Goal: Complete application form: Complete application form

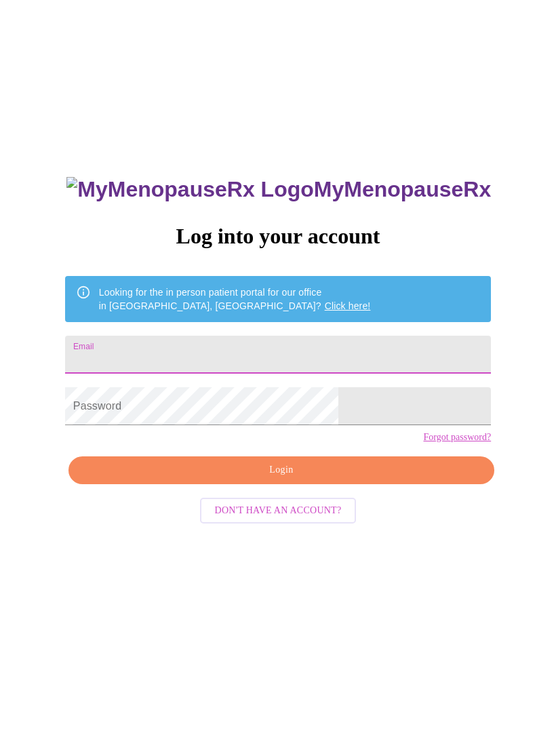
type input "jennifer.blashaw25@gmail.com"
type input "[PERSON_NAME][EMAIL_ADDRESS][DOMAIN_NAME]"
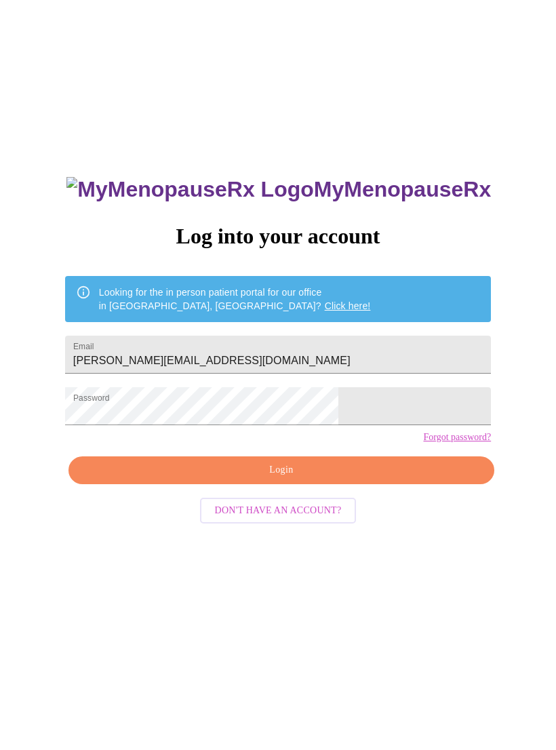
click at [324, 479] on span "Login" at bounding box center [281, 470] width 394 height 17
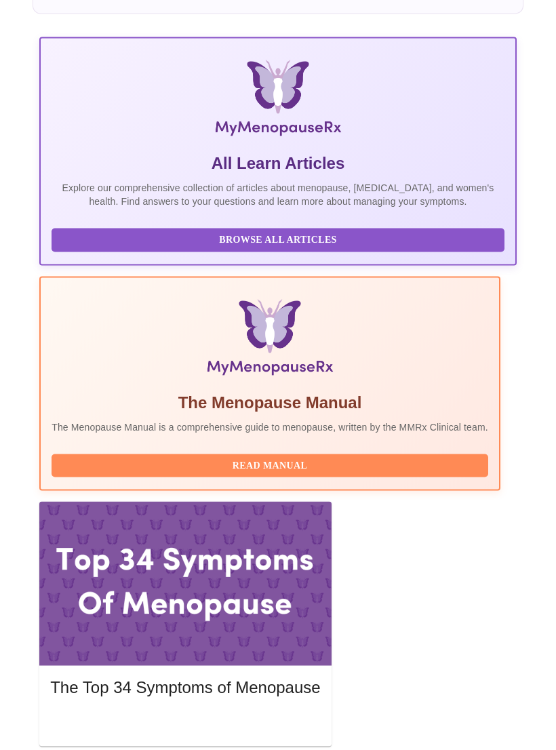
scroll to position [241, 0]
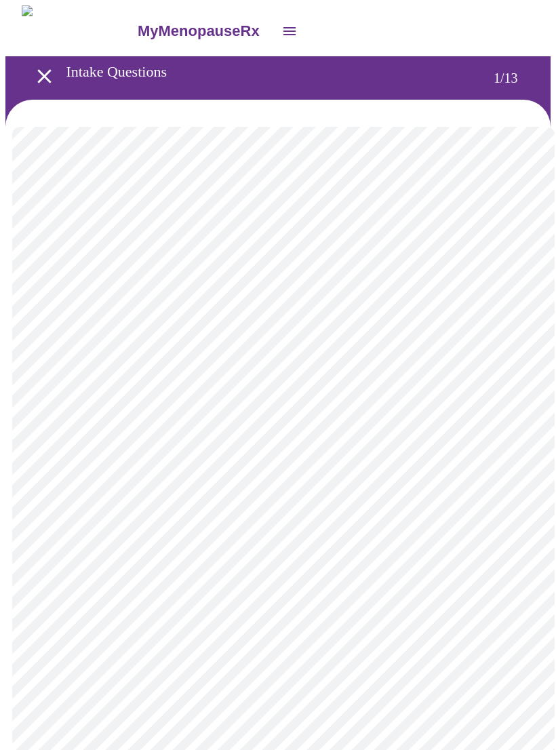
click at [416, 290] on body "MyMenopauseRx Intake Questions 1 / 13" at bounding box center [277, 623] width 545 height 1236
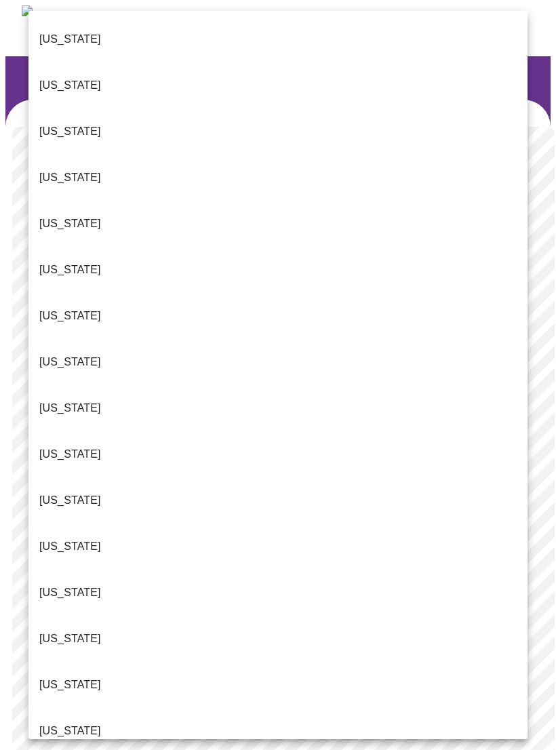
click at [96, 569] on li "[US_STATE]" at bounding box center [277, 592] width 499 height 46
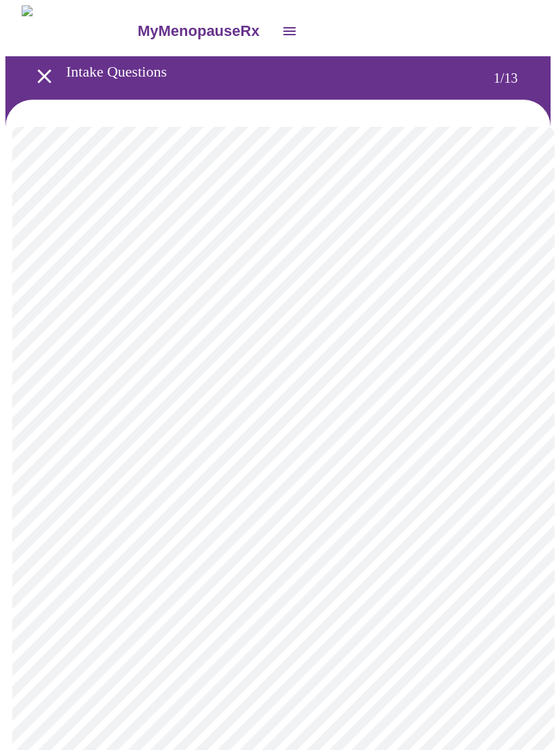
click at [267, 397] on body "MyMenopauseRx Intake Questions 1 / 13" at bounding box center [277, 619] width 545 height 1229
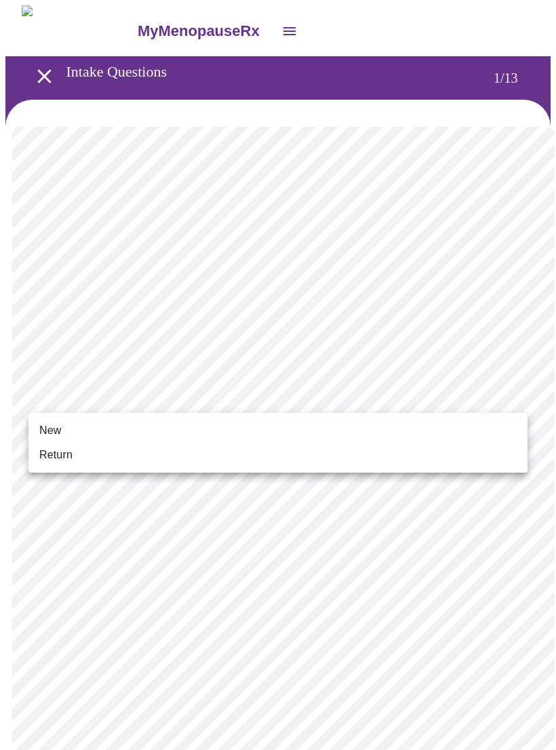
click at [190, 451] on li "Return" at bounding box center [277, 455] width 499 height 24
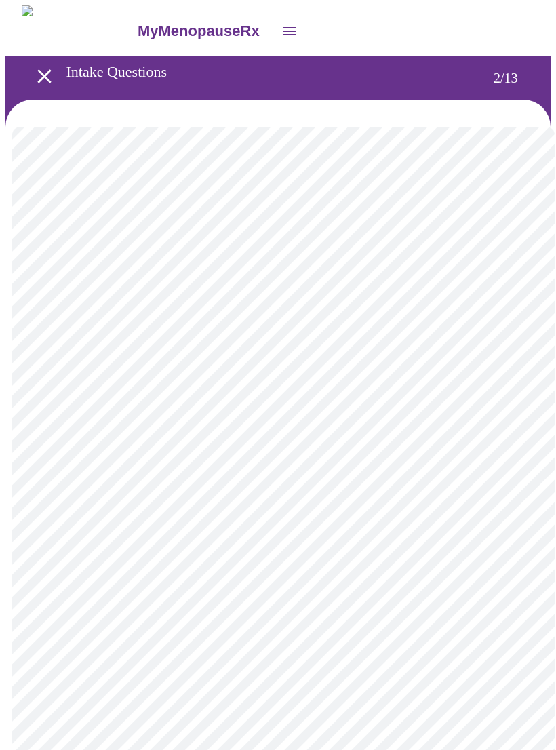
click at [485, 278] on body "MyMenopauseRx Intake Questions 2 / 13" at bounding box center [277, 411] width 545 height 813
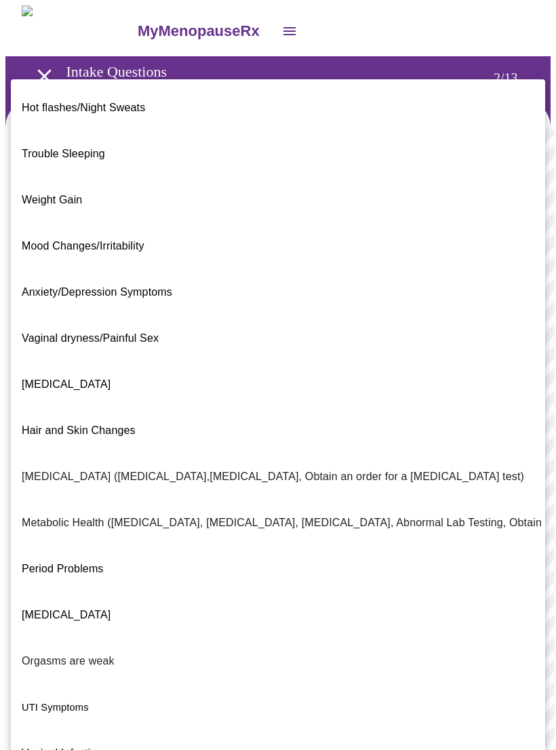
click at [106, 139] on li "Trouble Sleeping" at bounding box center [278, 154] width 534 height 46
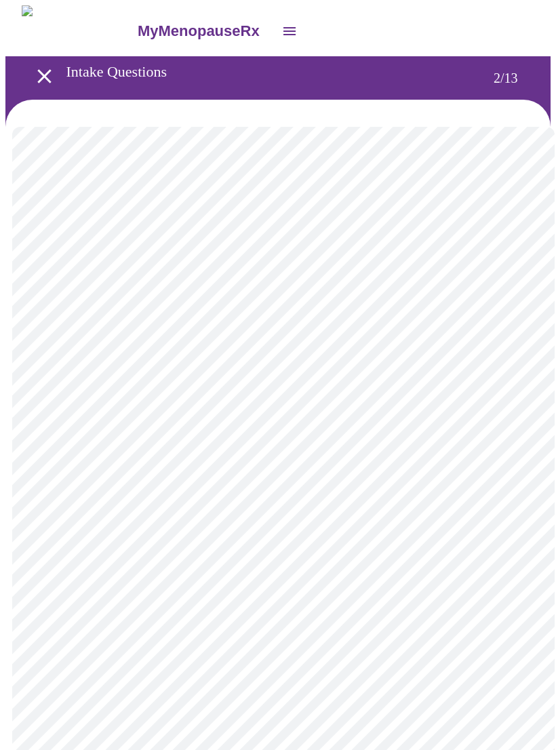
click at [284, 413] on body "MyMenopauseRx Intake Questions 2 / 13" at bounding box center [277, 407] width 545 height 805
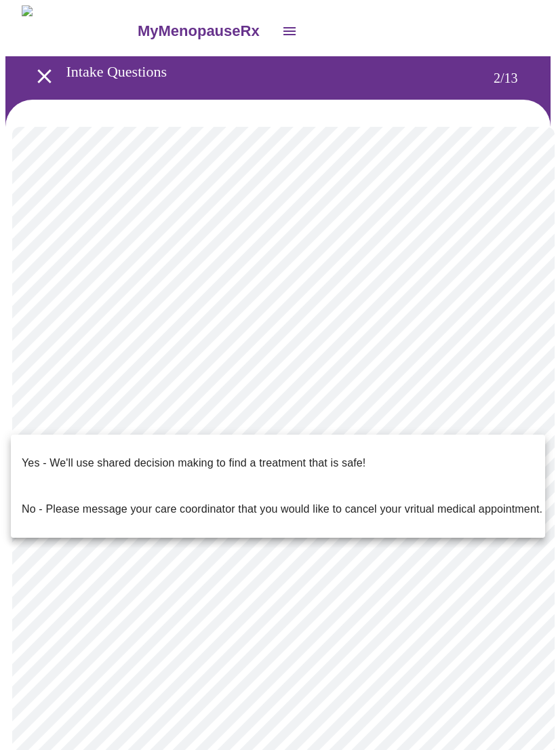
click at [243, 455] on p "Yes - We'll use shared decision making to find a treatment that is safe!" at bounding box center [194, 463] width 344 height 16
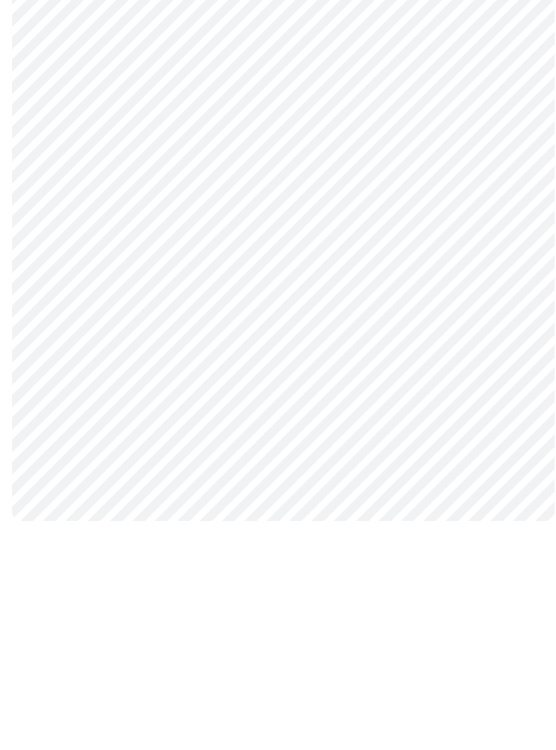
scroll to position [1025, 0]
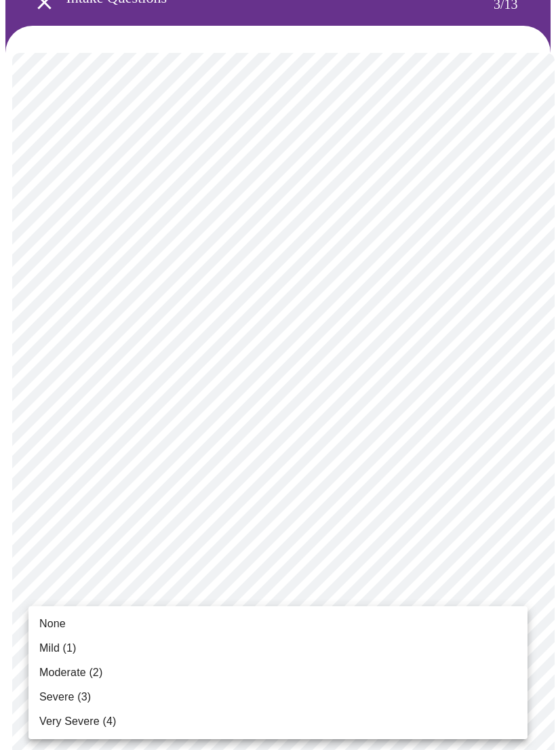
scroll to position [0, 0]
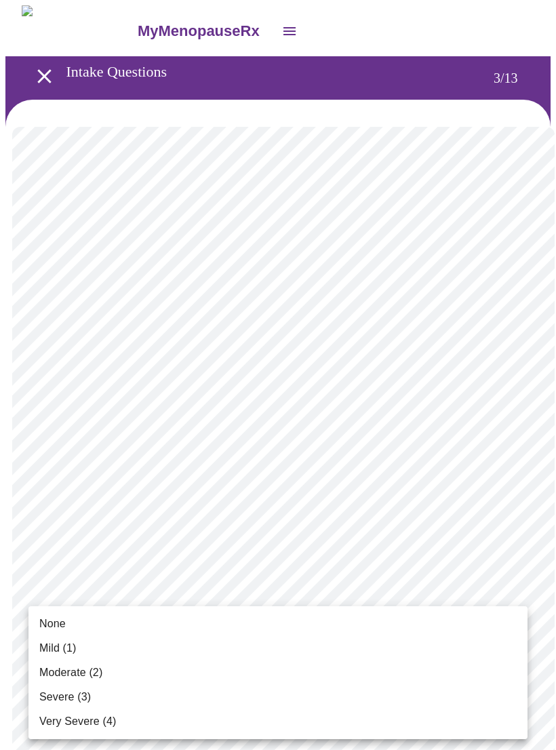
click at [394, 294] on div at bounding box center [278, 375] width 556 height 750
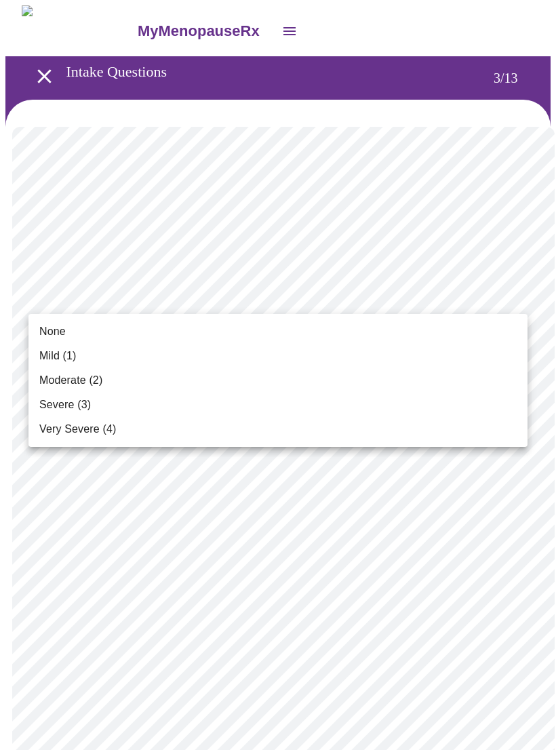
click at [99, 384] on span "Moderate (2)" at bounding box center [70, 380] width 63 height 16
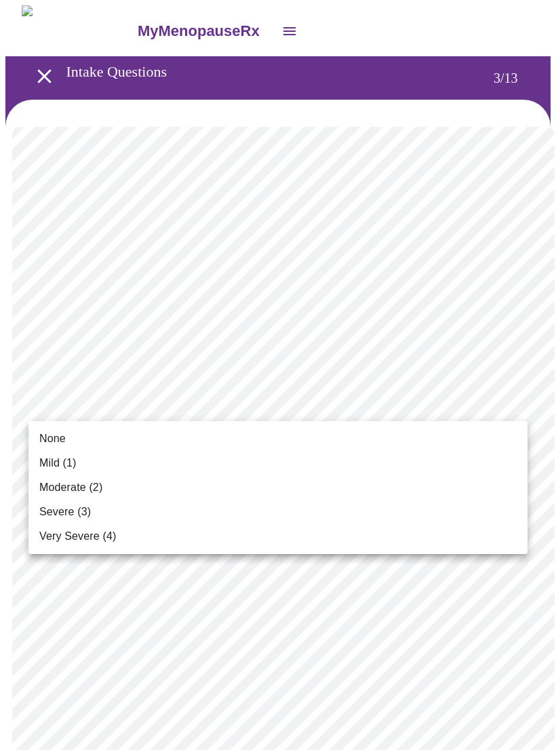
click at [68, 466] on span "Mild (1)" at bounding box center [57, 463] width 37 height 16
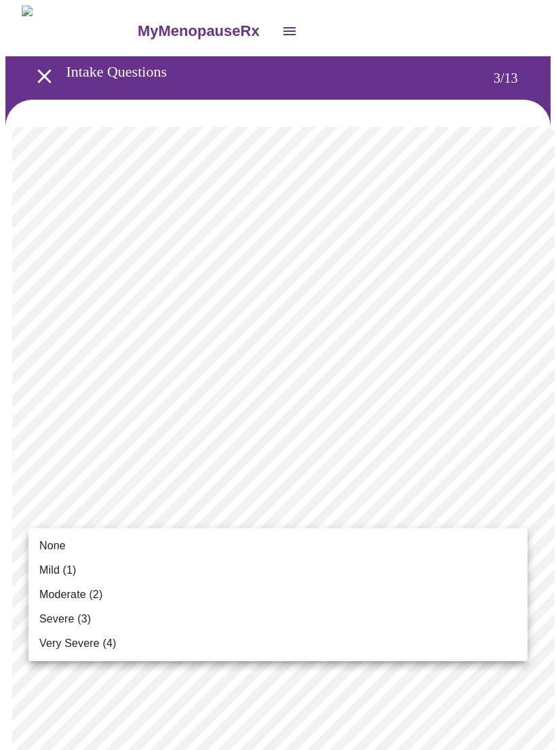
click at [138, 641] on li "Very Severe (4)" at bounding box center [277, 643] width 499 height 24
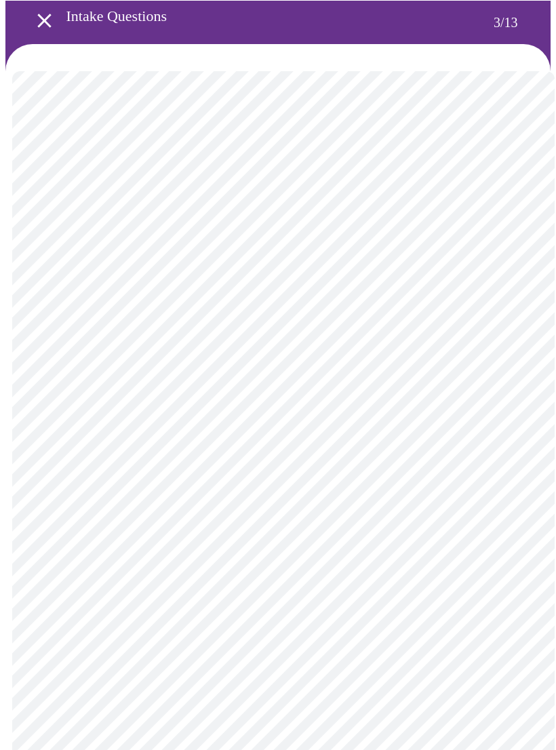
scroll to position [84, 0]
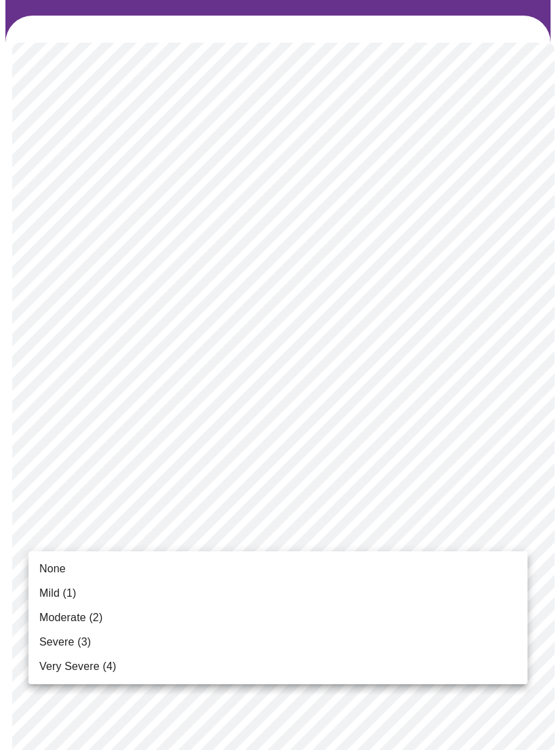
click at [98, 594] on li "Mild (1)" at bounding box center [277, 593] width 499 height 24
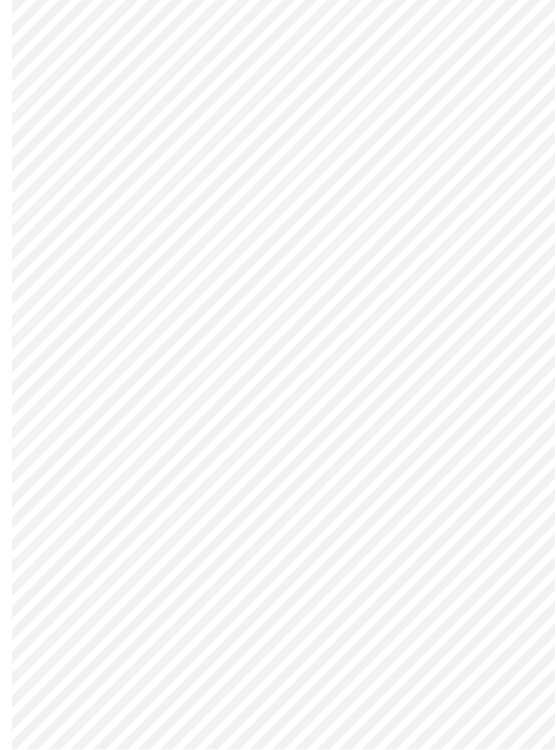
click at [491, 533] on body "MyMenopauseRx Intake Questions 3 / 13" at bounding box center [277, 697] width 545 height 1722
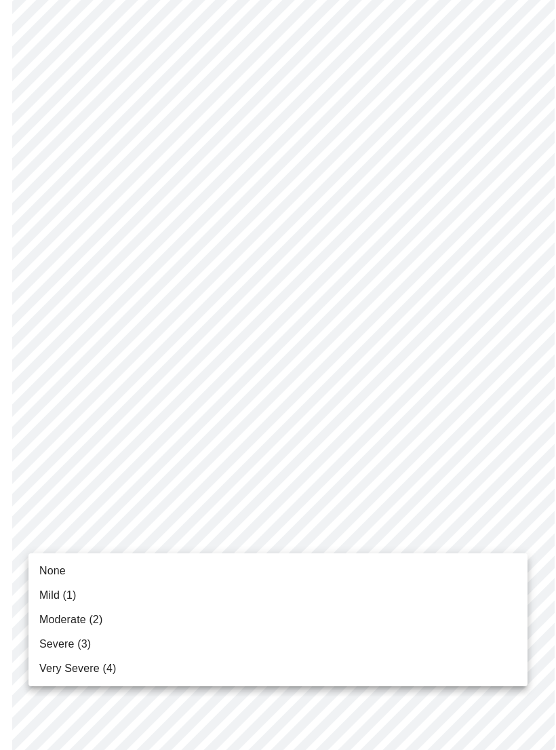
click at [102, 621] on span "Moderate (2)" at bounding box center [70, 619] width 63 height 16
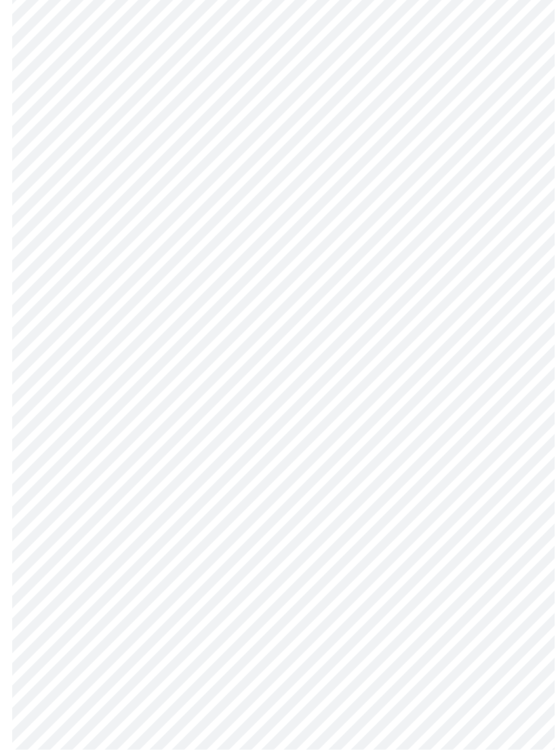
scroll to position [247, 0]
click at [484, 549] on body "MyMenopauseRx Intake Questions 3 / 13" at bounding box center [277, 610] width 545 height 1704
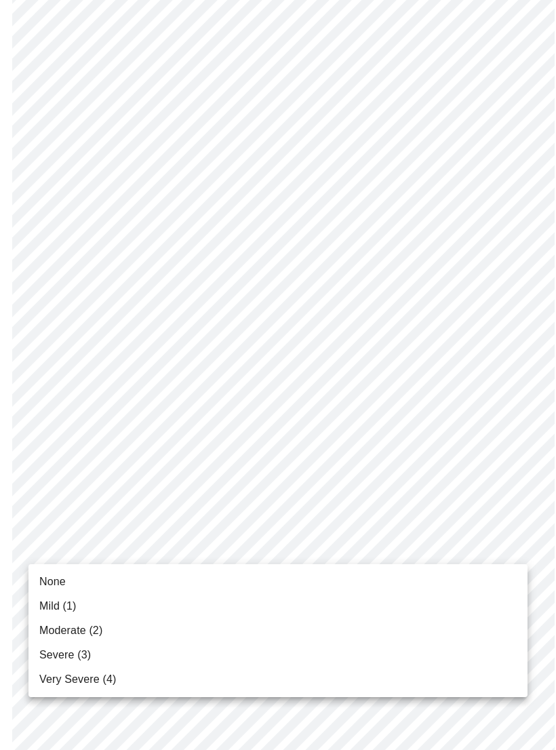
click at [97, 609] on li "Mild (1)" at bounding box center [277, 606] width 499 height 24
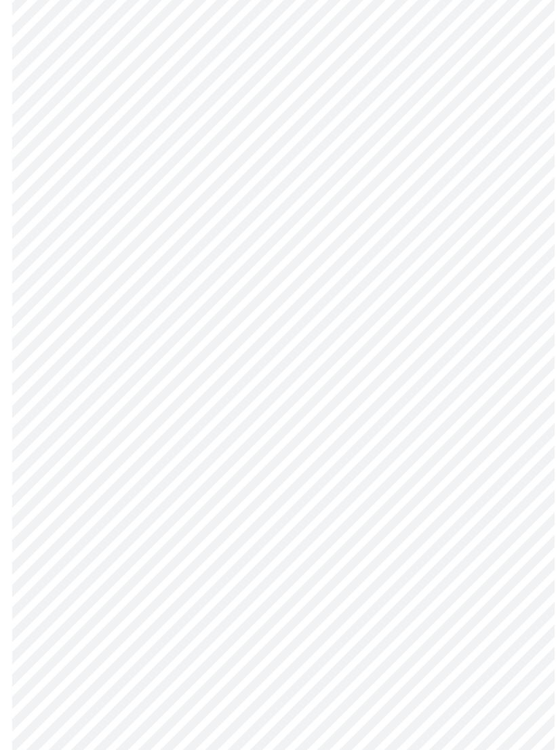
scroll to position [449, 0]
click at [483, 447] on body "MyMenopauseRx Intake Questions 3 / 13" at bounding box center [277, 399] width 545 height 1686
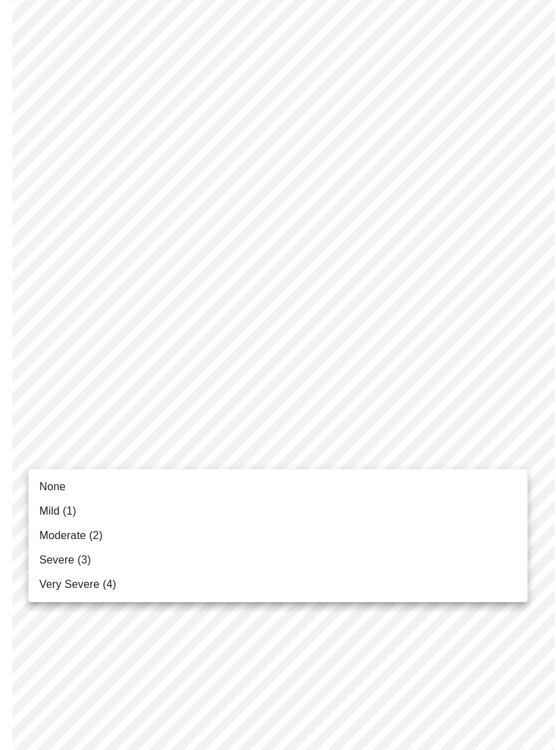
click at [268, 552] on li "Severe (3)" at bounding box center [277, 560] width 499 height 24
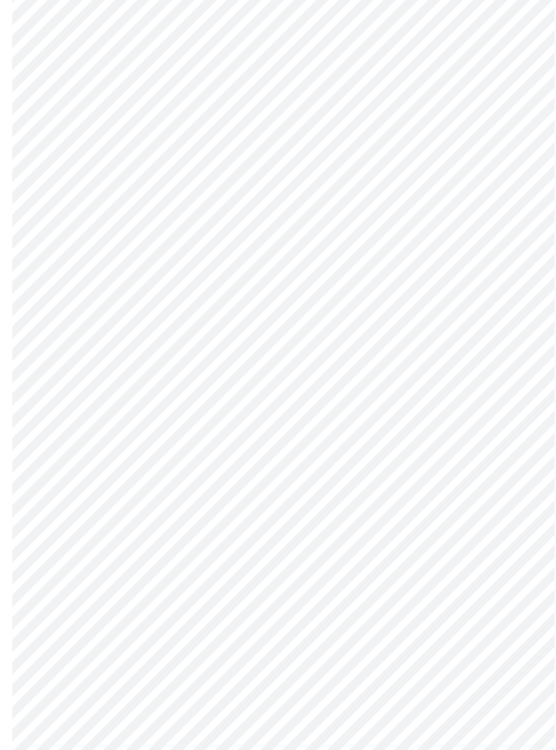
click at [480, 558] on body "MyMenopauseRx Intake Questions 3 / 13" at bounding box center [277, 389] width 545 height 1667
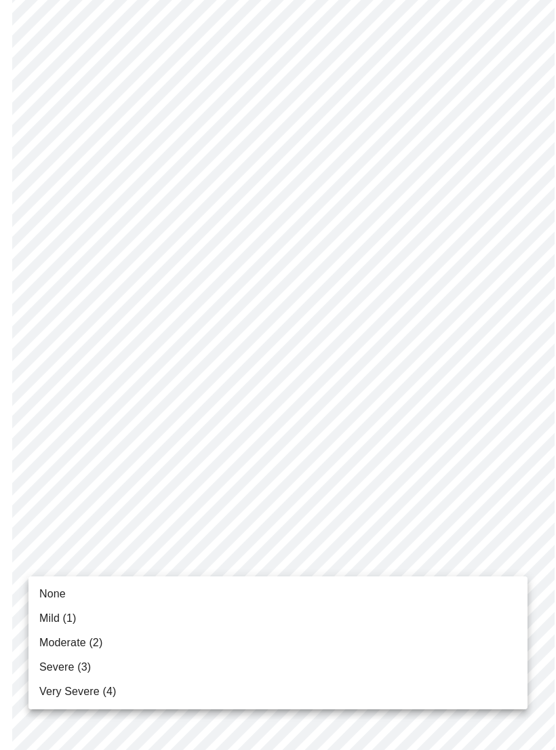
click at [138, 660] on li "Severe (3)" at bounding box center [277, 667] width 499 height 24
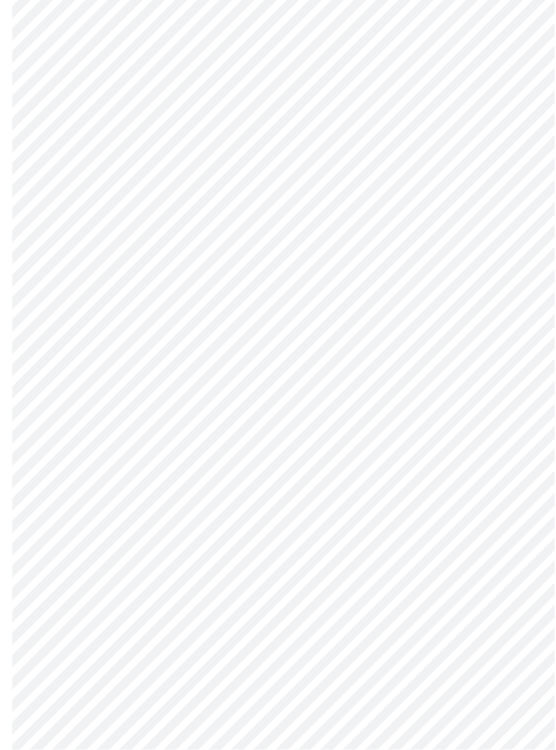
scroll to position [605, 0]
click at [433, 510] on body "MyMenopauseRx Intake Questions 3 / 13" at bounding box center [277, 225] width 545 height 1649
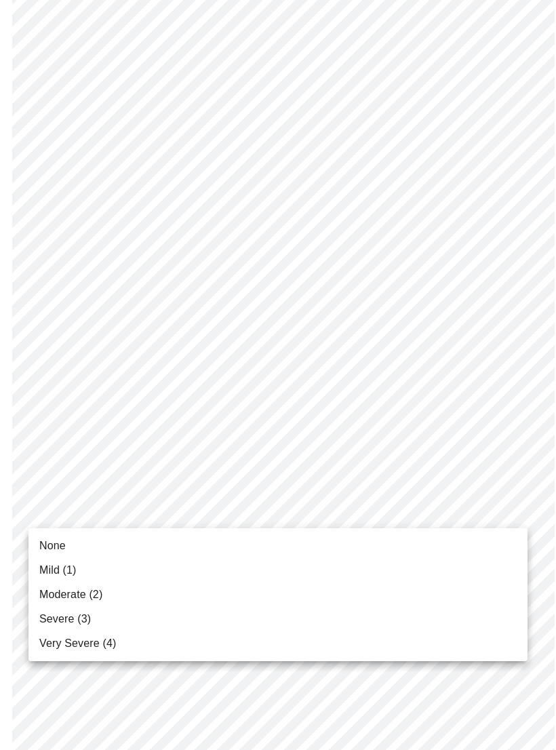
click at [272, 646] on li "Very Severe (4)" at bounding box center [277, 643] width 499 height 24
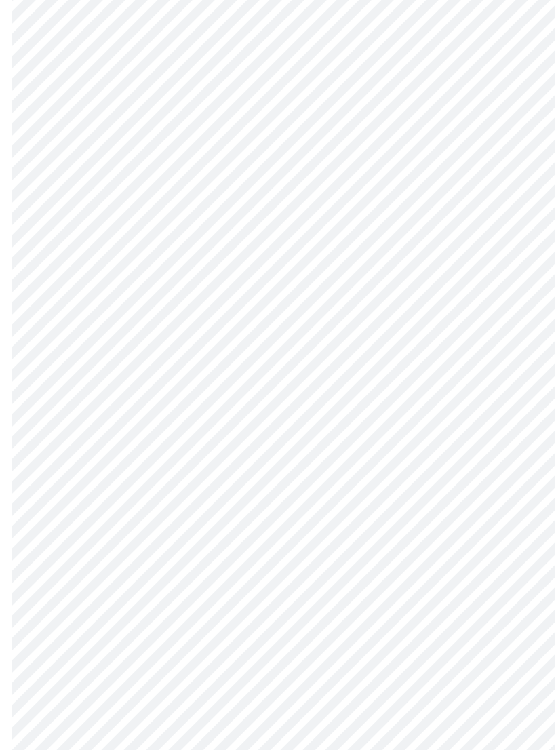
scroll to position [733, 0]
click at [462, 496] on body "MyMenopauseRx Intake Questions 3 / 13" at bounding box center [277, 88] width 545 height 1631
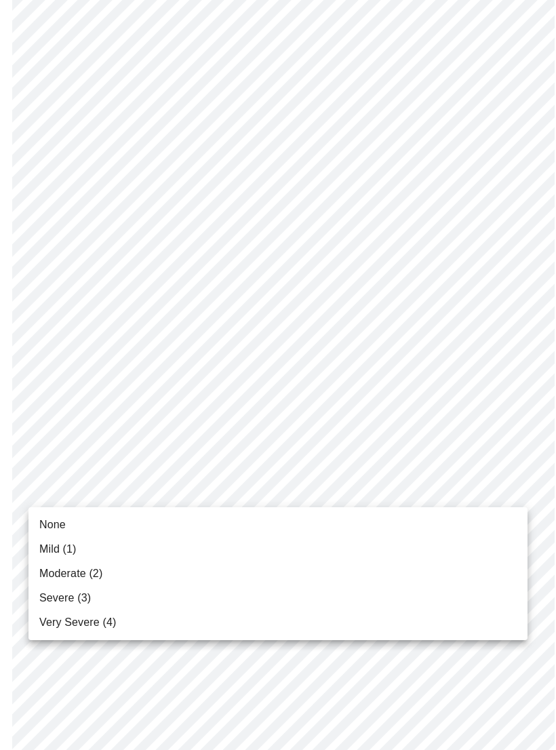
click at [190, 595] on li "Severe (3)" at bounding box center [277, 598] width 499 height 24
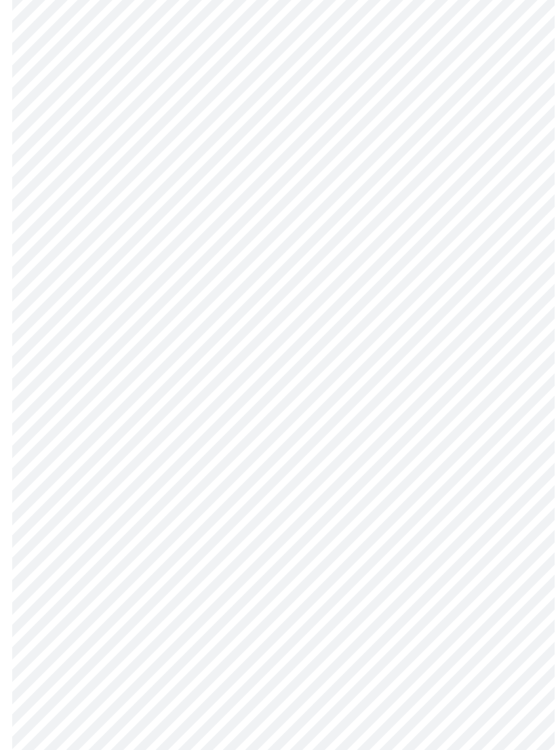
click at [375, 586] on body "MyMenopauseRx Intake Questions 3 / 13" at bounding box center [277, 79] width 545 height 1613
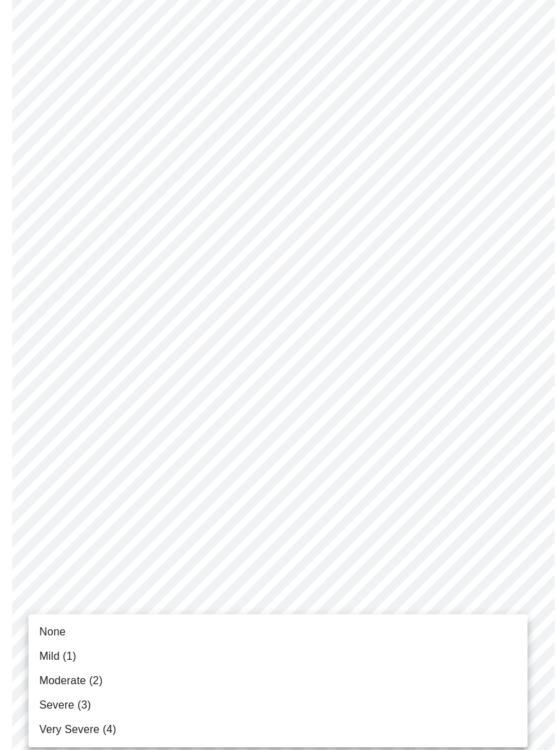
click at [235, 723] on li "Very Severe (4)" at bounding box center [277, 729] width 499 height 24
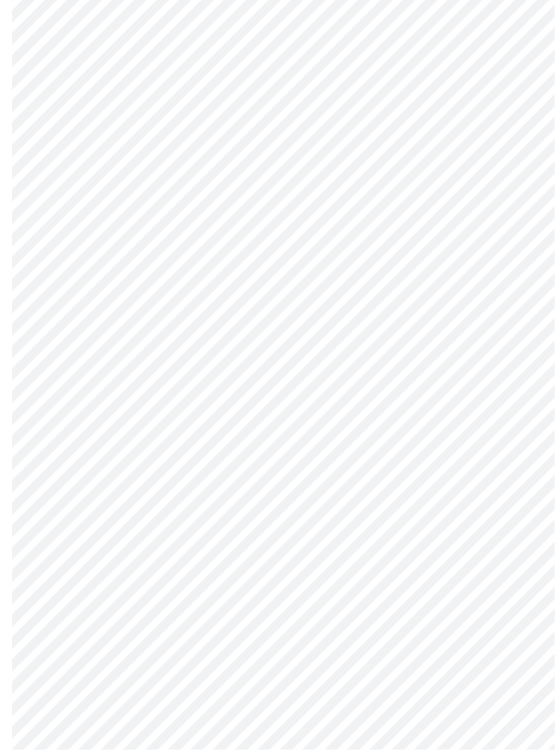
scroll to position [393, 0]
click at [411, 435] on body "MyMenopauseRx Intake Questions 4 / 13" at bounding box center [277, 279] width 545 height 1335
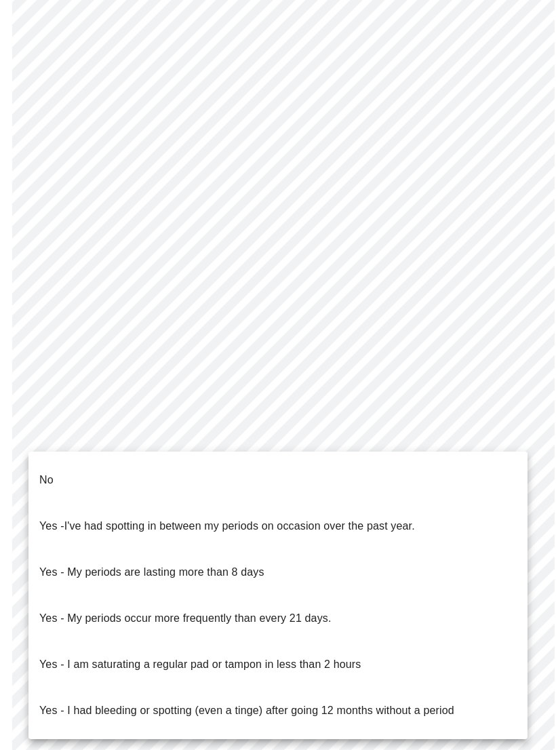
click at [279, 465] on li "No" at bounding box center [277, 480] width 499 height 46
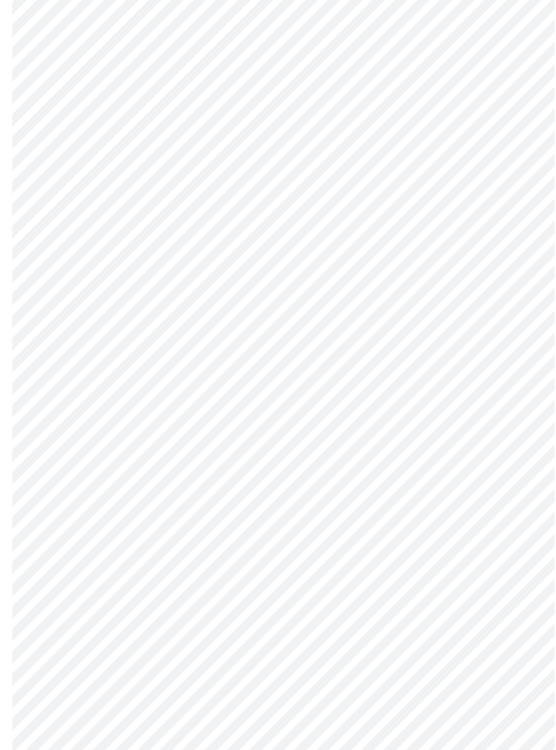
click at [355, 531] on body "MyMenopauseRx Intake Questions 4 / 13" at bounding box center [277, 275] width 545 height 1327
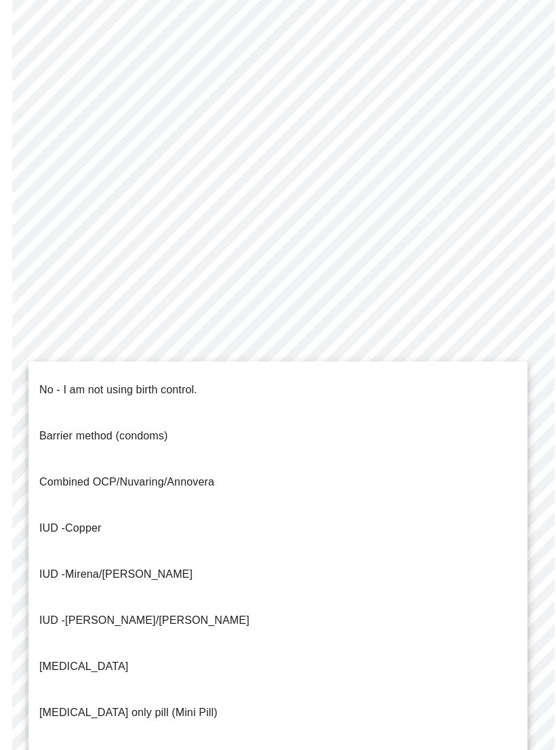
click at [207, 380] on li "No - I am not using birth control." at bounding box center [277, 390] width 499 height 46
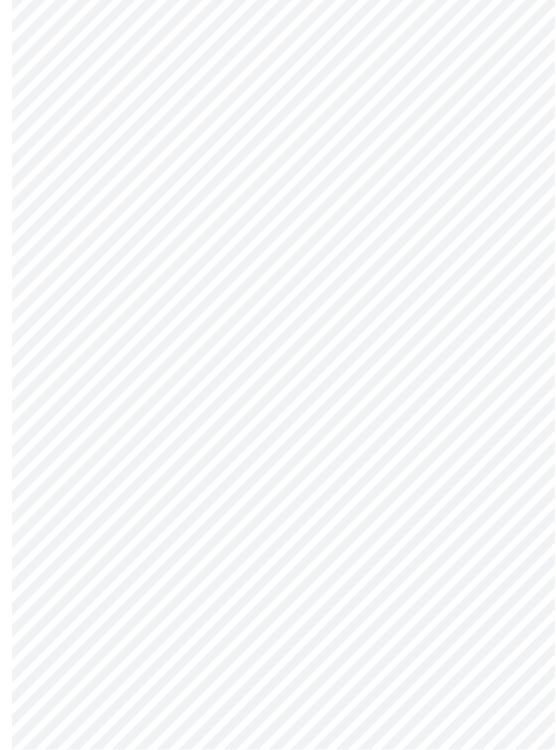
click at [346, 538] on body "MyMenopauseRx Intake Questions 4 / 13" at bounding box center [277, 179] width 545 height 1320
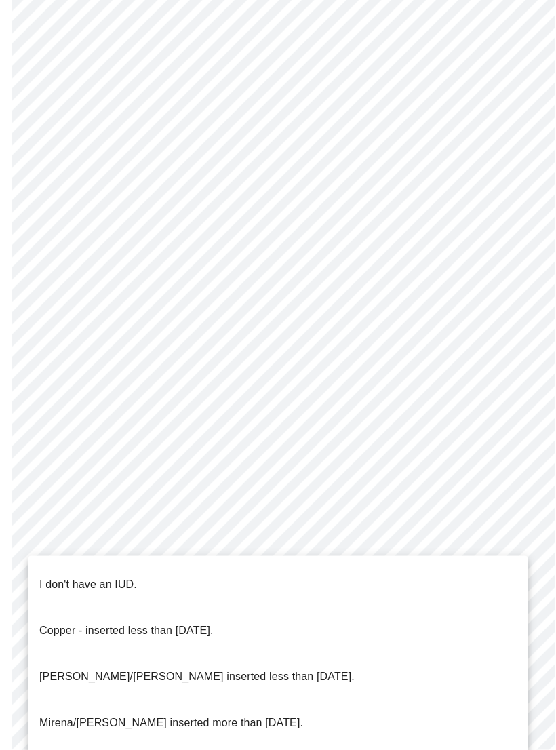
scroll to position [487, 0]
click at [163, 568] on li "I don't have an IUD." at bounding box center [277, 584] width 499 height 46
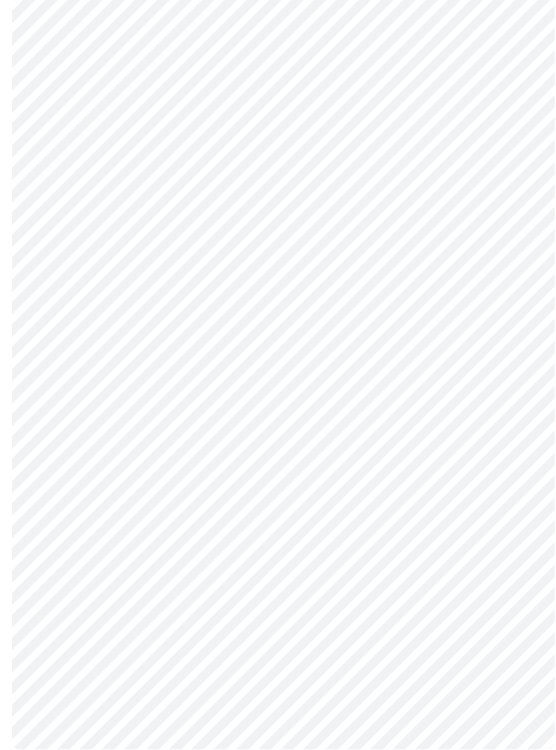
scroll to position [542, 0]
click at [254, 583] on body "MyMenopauseRx Intake Questions 4 / 13" at bounding box center [277, 120] width 545 height 1312
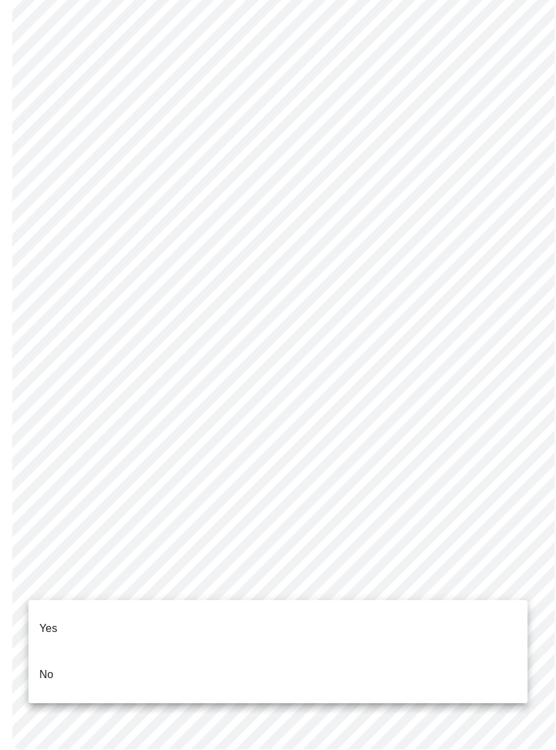
click at [159, 619] on li "Yes" at bounding box center [277, 628] width 499 height 46
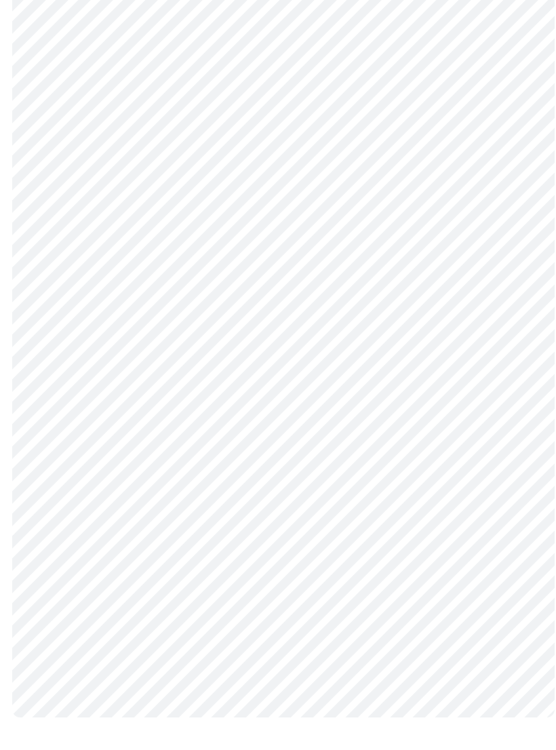
scroll to position [0, 0]
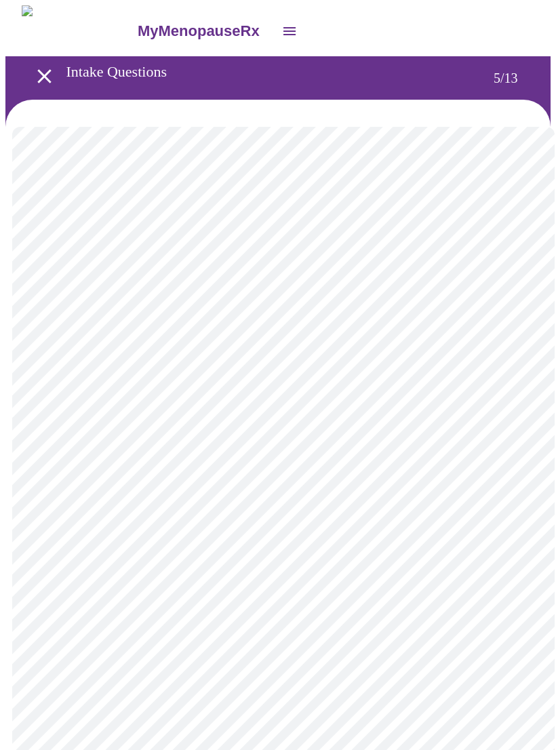
click at [433, 473] on body "MyMenopauseRx Intake Questions 5 / 13" at bounding box center [277, 505] width 545 height 1001
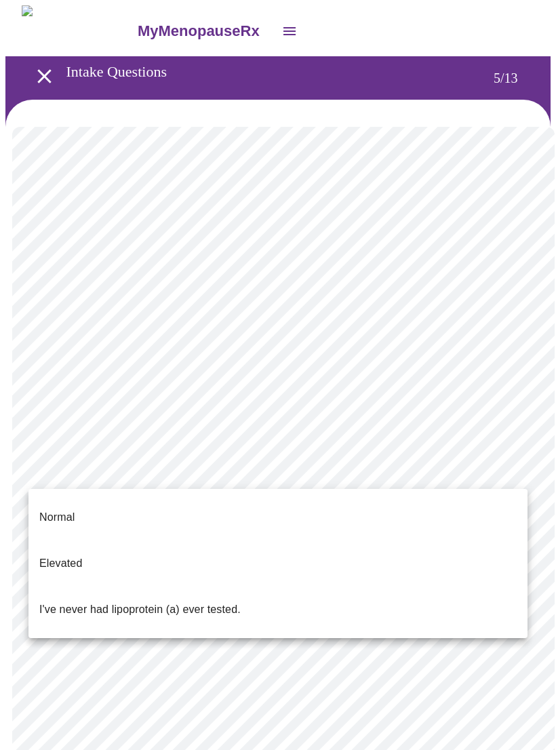
click at [244, 586] on li "I've never had lipoprotein (a) ever tested." at bounding box center [277, 609] width 499 height 46
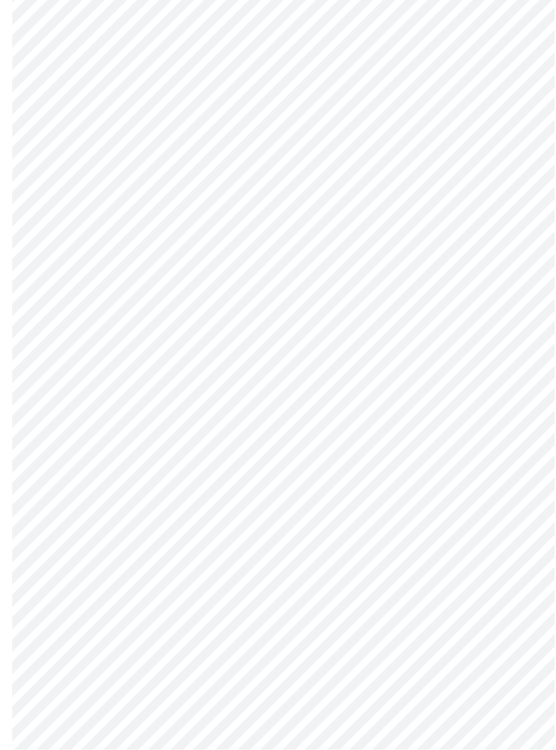
scroll to position [3545, 0]
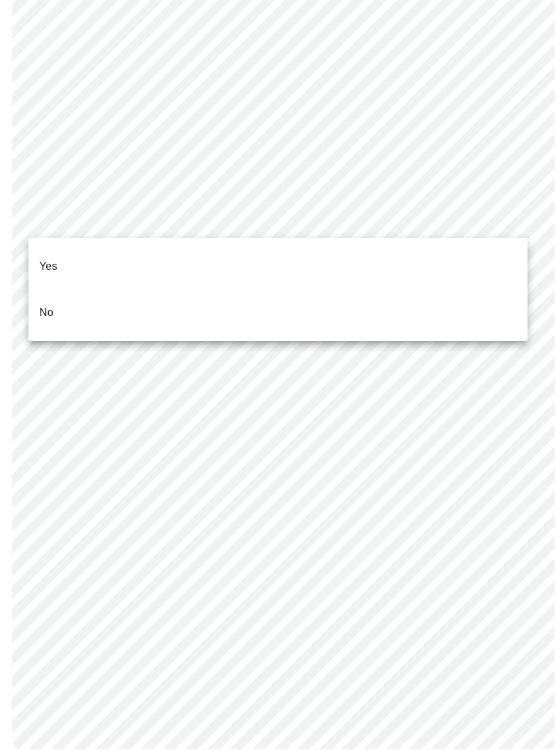
click at [372, 265] on li "Yes" at bounding box center [277, 266] width 499 height 46
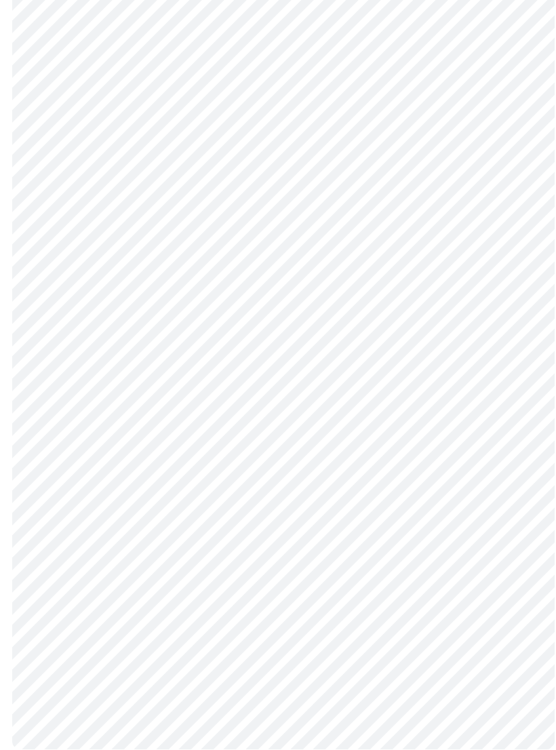
scroll to position [0, 0]
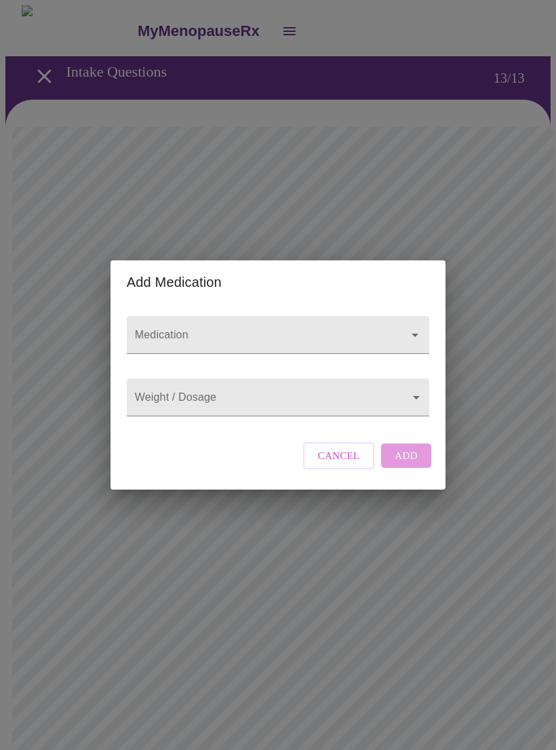
click at [378, 316] on div at bounding box center [278, 335] width 302 height 38
type input "o"
type input "s"
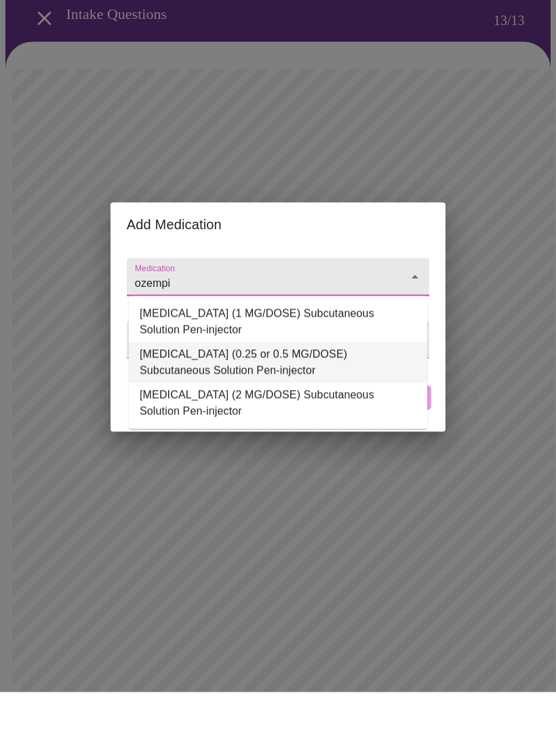
click at [170, 400] on li "[MEDICAL_DATA] (0.25 or 0.5 MG/DOSE) Subcutaneous Solution Pen-injector" at bounding box center [278, 420] width 298 height 41
type input "[MEDICAL_DATA] (0.25 or 0.5 MG/DOSE) Subcutaneous Solution Pen-injector"
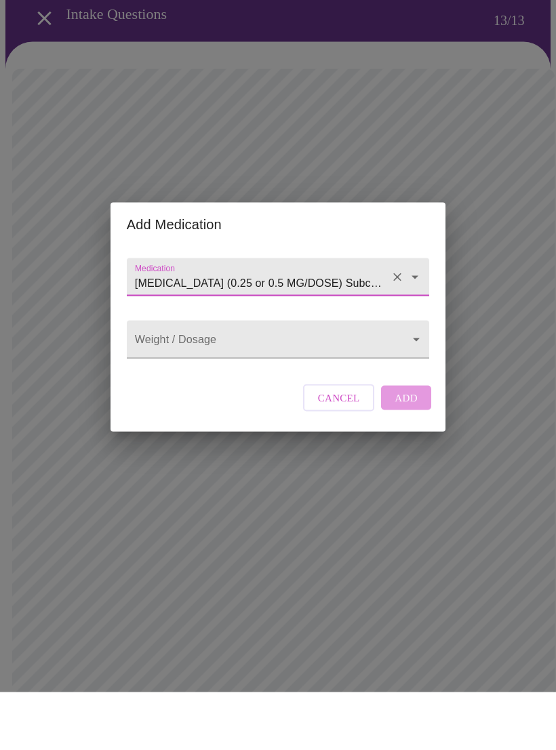
click at [396, 345] on body "MyMenopauseRx Intake Questions 13 / 13 Add Medication Medication [MEDICAL_DATA]…" at bounding box center [277, 638] width 545 height 1266
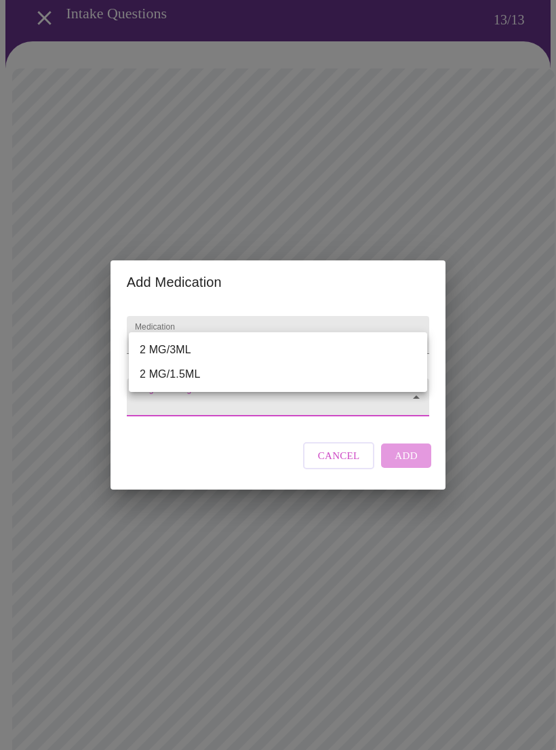
click at [193, 375] on li "2 MG/1.5ML" at bounding box center [278, 374] width 298 height 24
type input "2 MG/1.5ML"
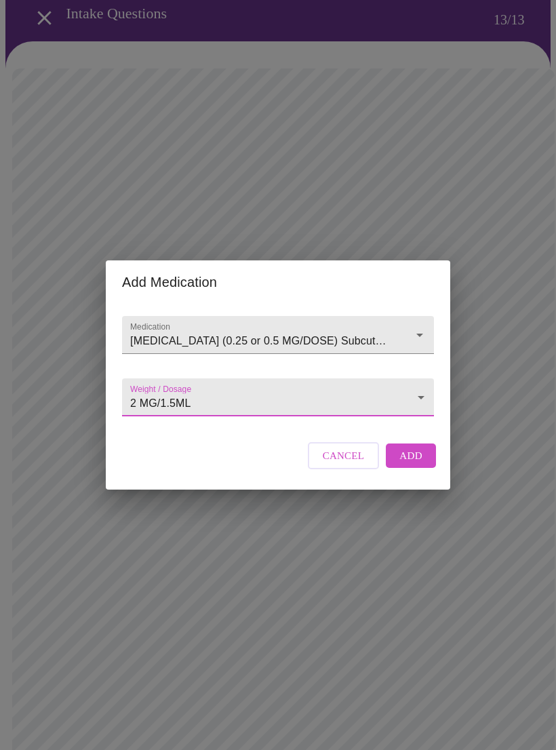
click at [407, 464] on span "Add" at bounding box center [410, 456] width 23 height 18
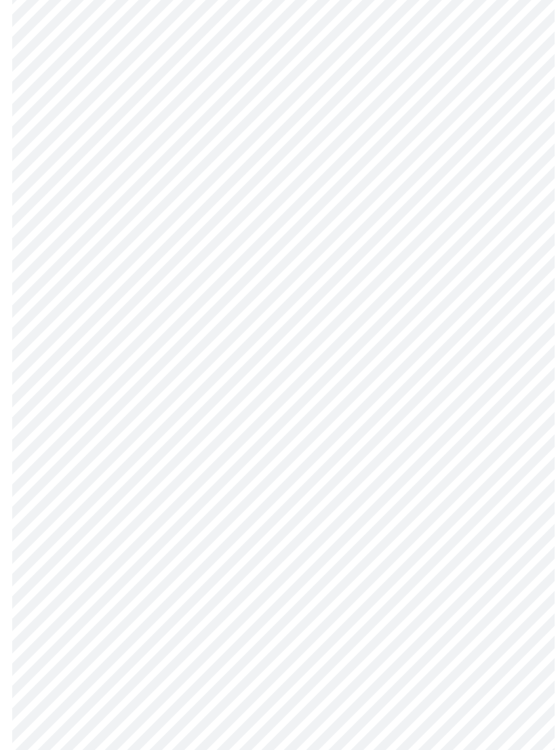
scroll to position [546, 0]
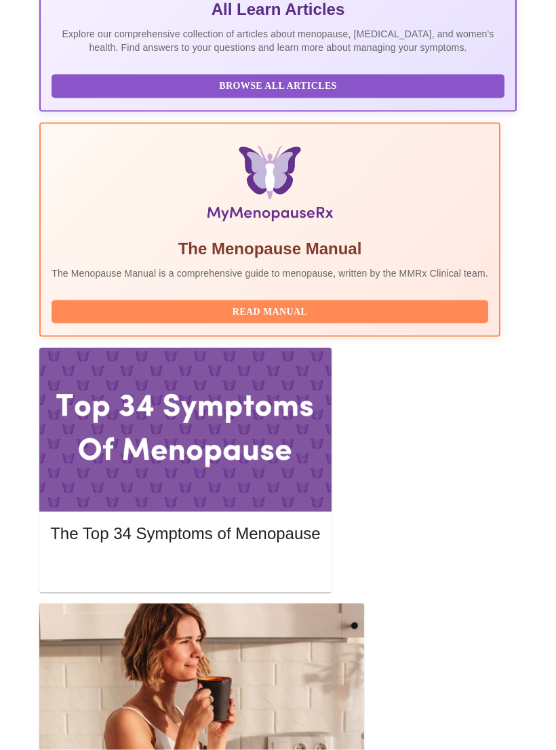
scroll to position [388, 0]
